Goal: Go to known website: Go to known website

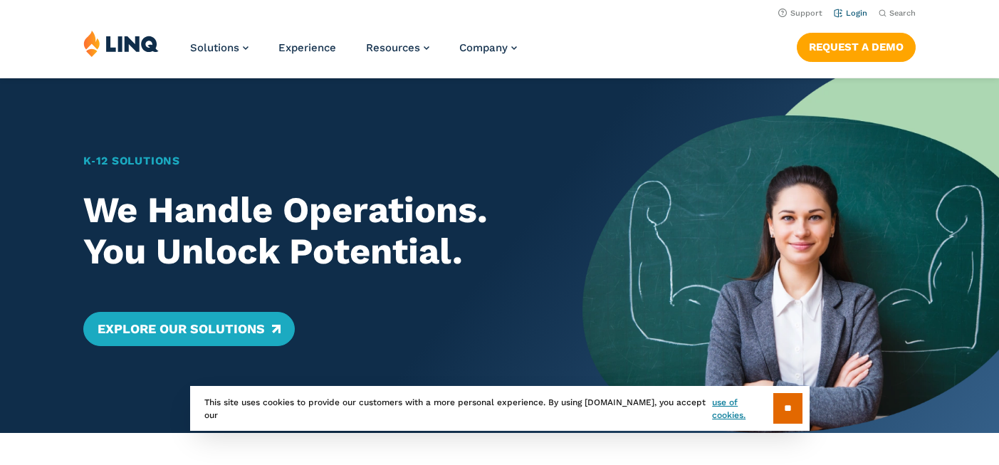
click at [851, 13] on link "Login" at bounding box center [849, 13] width 33 height 9
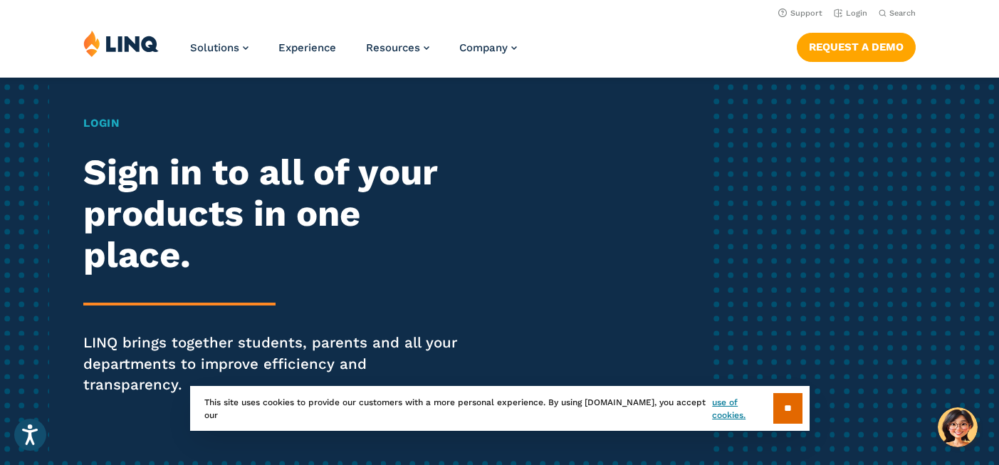
scroll to position [78, 0]
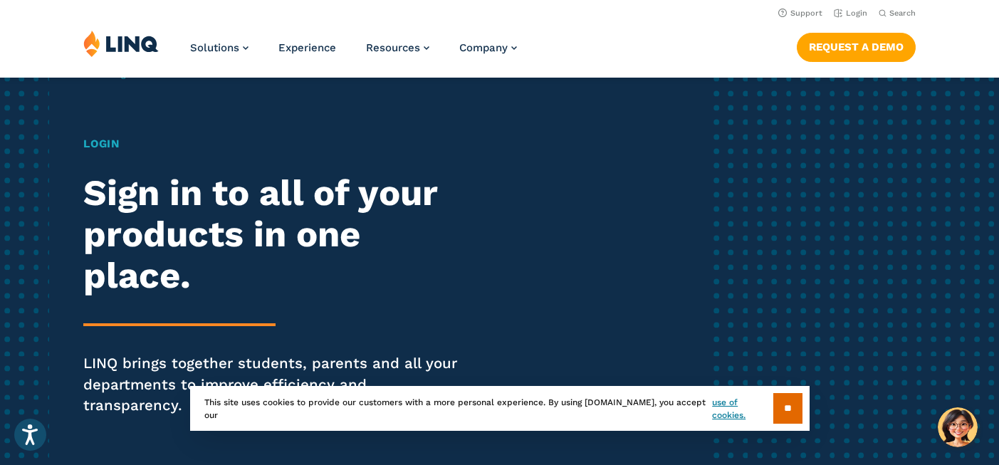
click at [114, 144] on h1 "Login" at bounding box center [275, 144] width 385 height 16
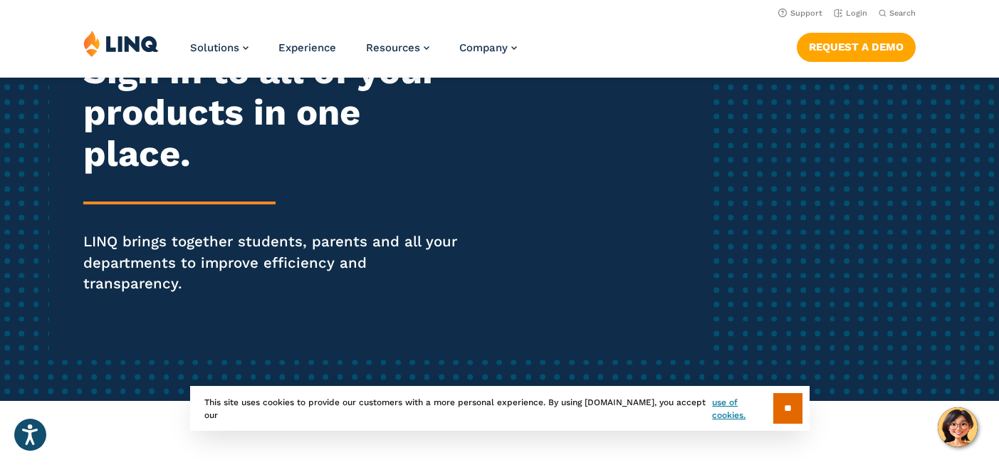
scroll to position [0, 0]
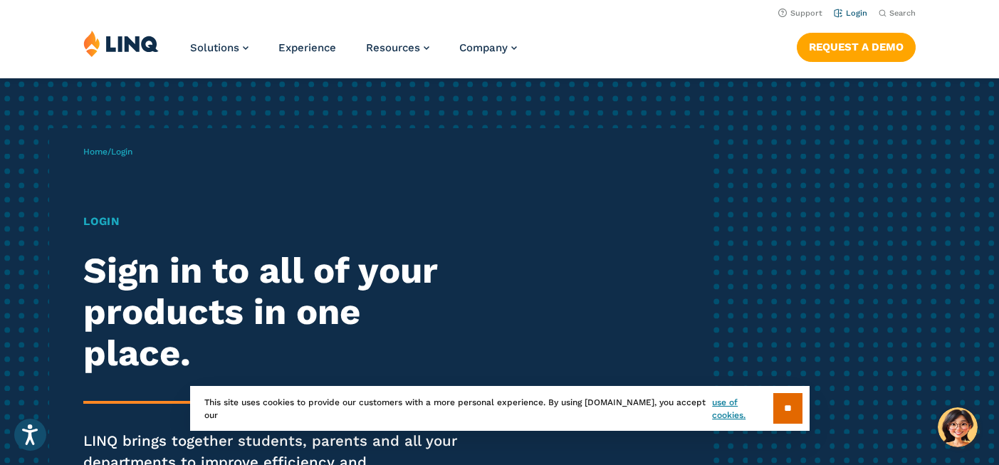
click at [843, 15] on link "Login" at bounding box center [849, 13] width 33 height 9
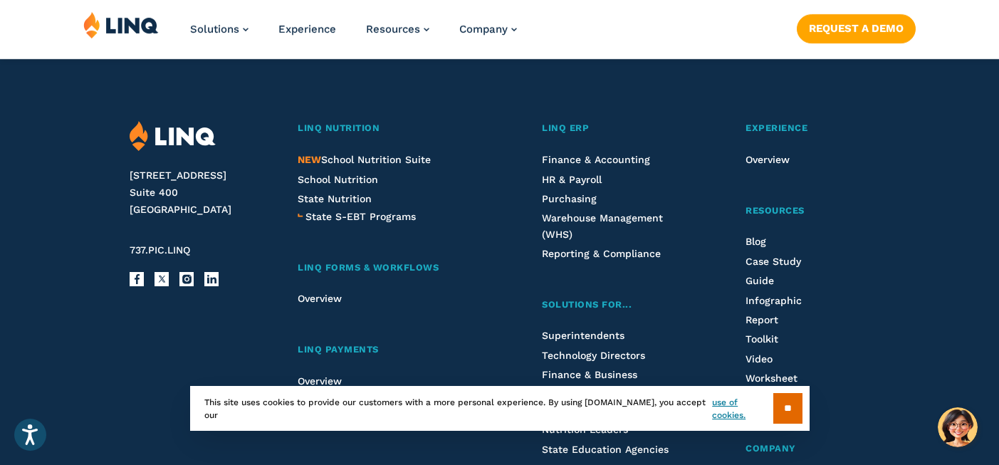
scroll to position [1857, 0]
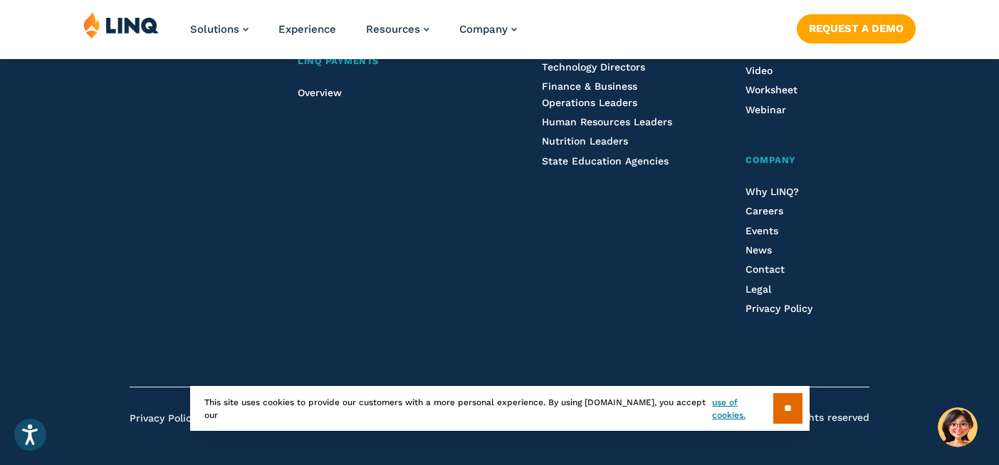
click at [764, 404] on div "** This site uses cookies to provide our customers with a more personal experie…" at bounding box center [499, 408] width 619 height 45
click at [783, 407] on input "**" at bounding box center [787, 408] width 29 height 31
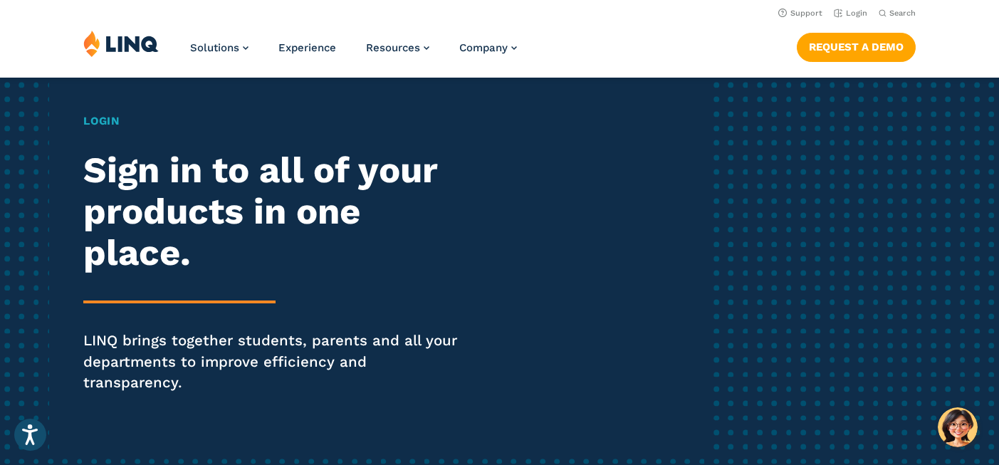
scroll to position [0, 0]
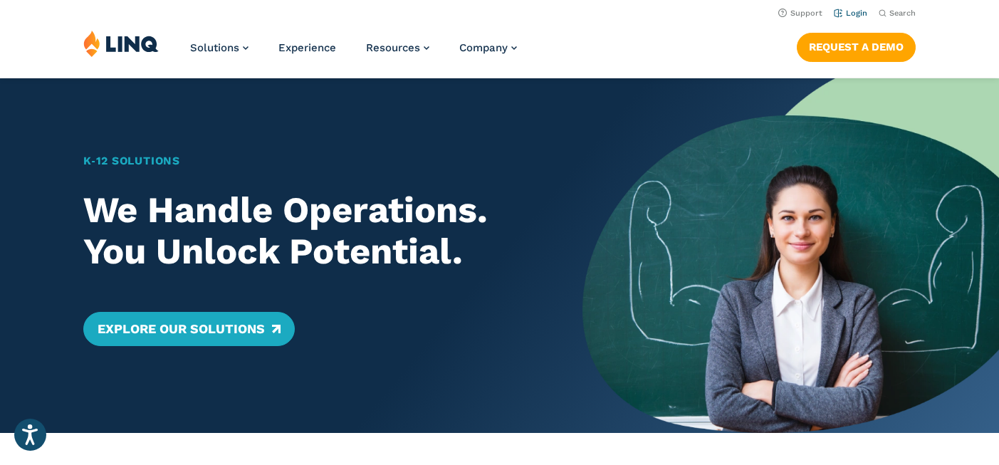
click at [846, 11] on link "Login" at bounding box center [849, 13] width 33 height 9
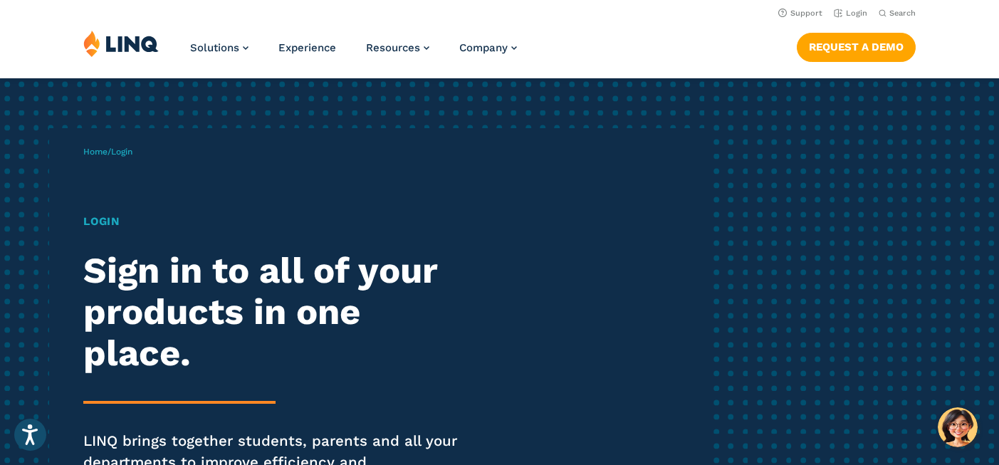
click at [107, 224] on h1 "Login" at bounding box center [275, 222] width 385 height 16
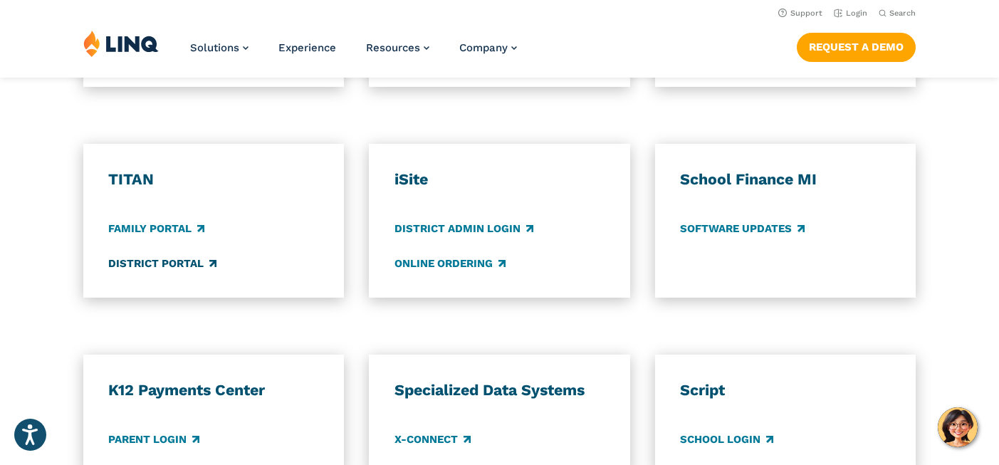
scroll to position [1055, 0]
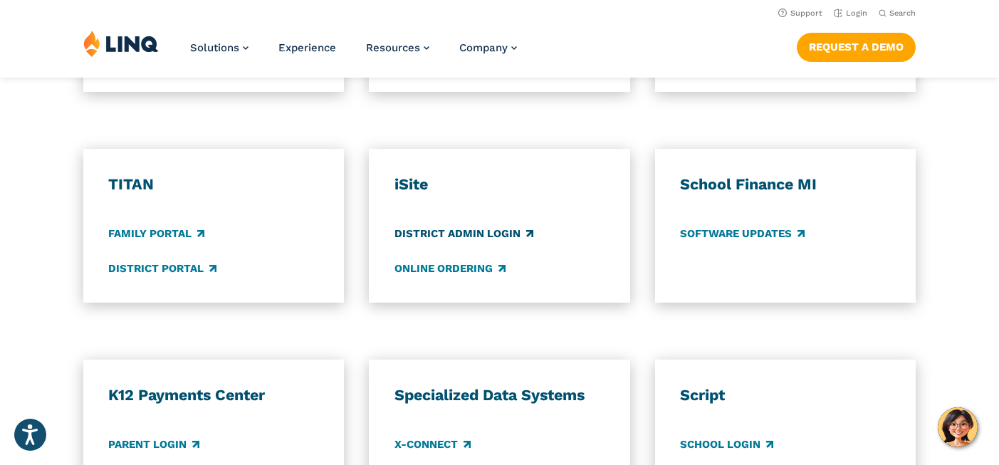
click at [474, 226] on link "District Admin Login" at bounding box center [463, 234] width 139 height 16
